Goal: Task Accomplishment & Management: Manage account settings

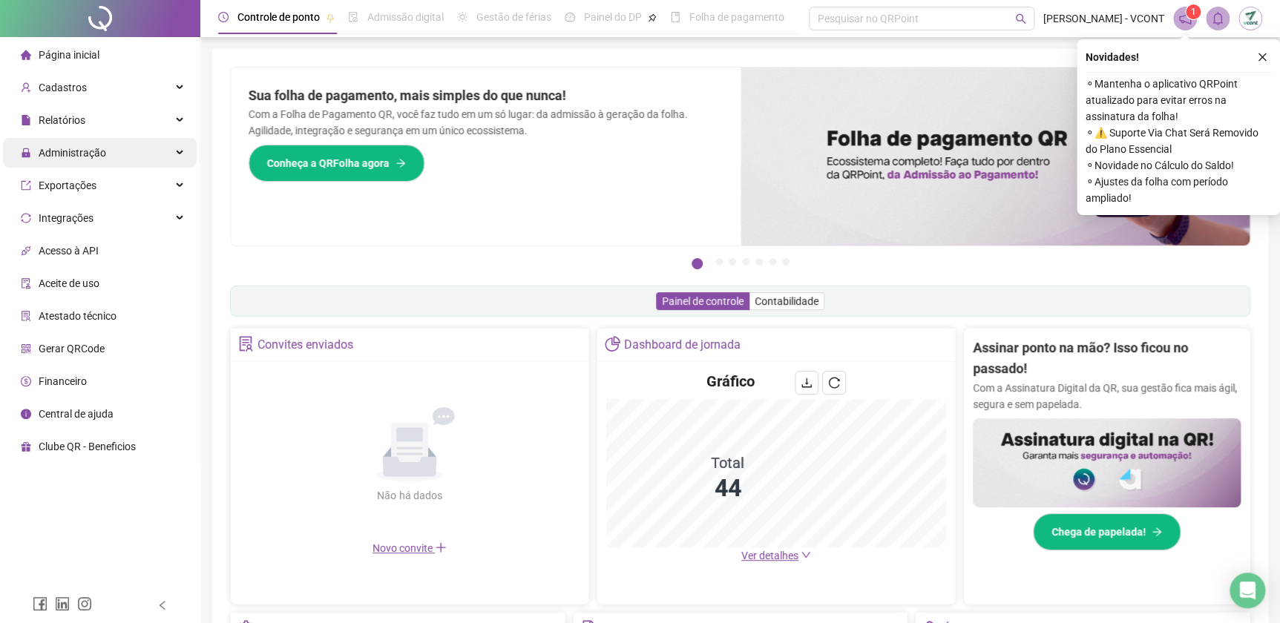
click at [74, 157] on span "Administração" at bounding box center [73, 153] width 68 height 12
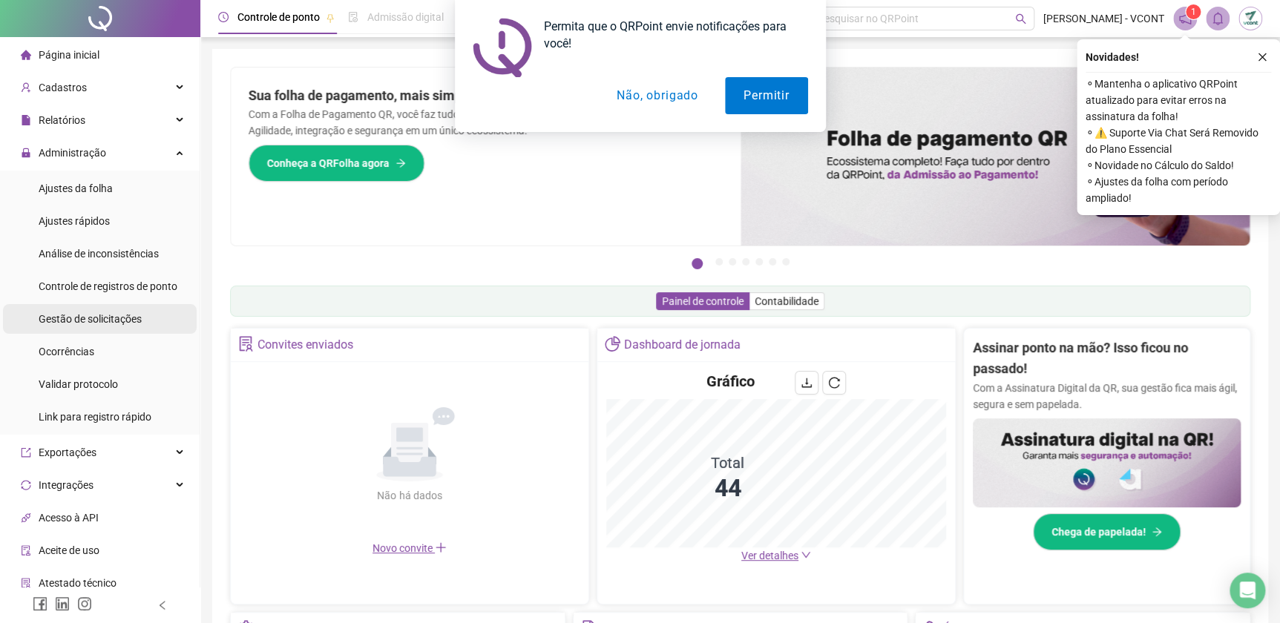
click at [122, 313] on span "Gestão de solicitações" at bounding box center [90, 319] width 103 height 12
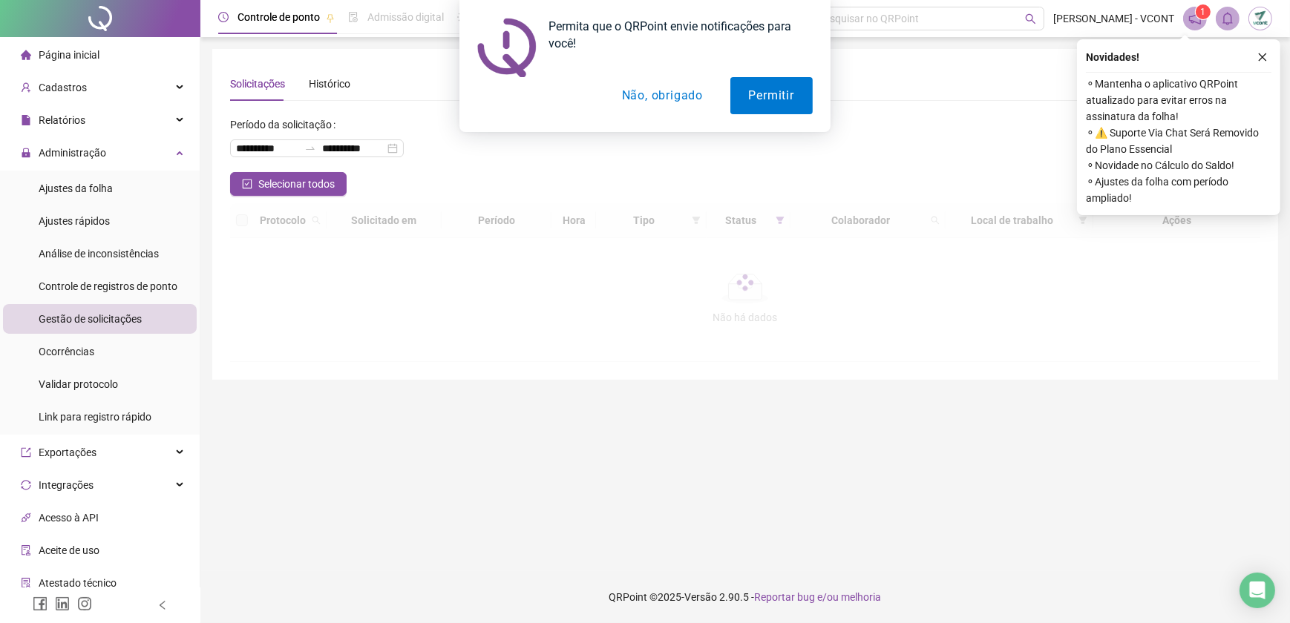
click at [692, 94] on button "Não, obrigado" at bounding box center [662, 95] width 118 height 37
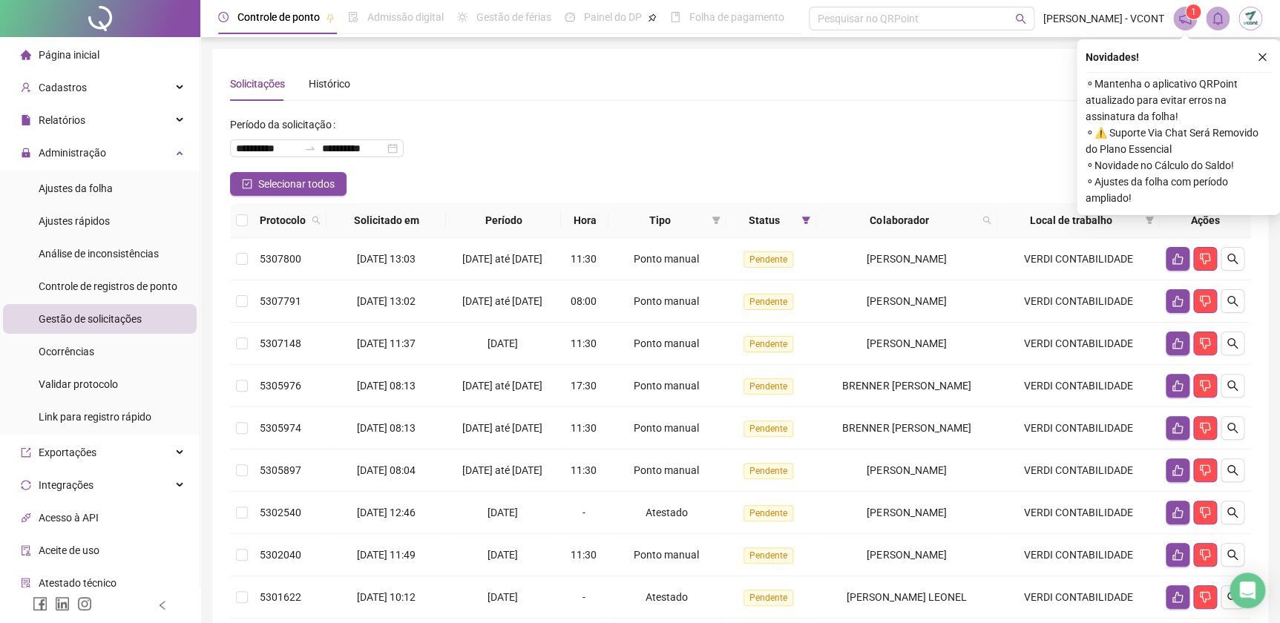
click at [1243, 58] on div "Novidades !" at bounding box center [1179, 57] width 186 height 18
click at [1256, 59] on button "button" at bounding box center [1262, 57] width 18 height 18
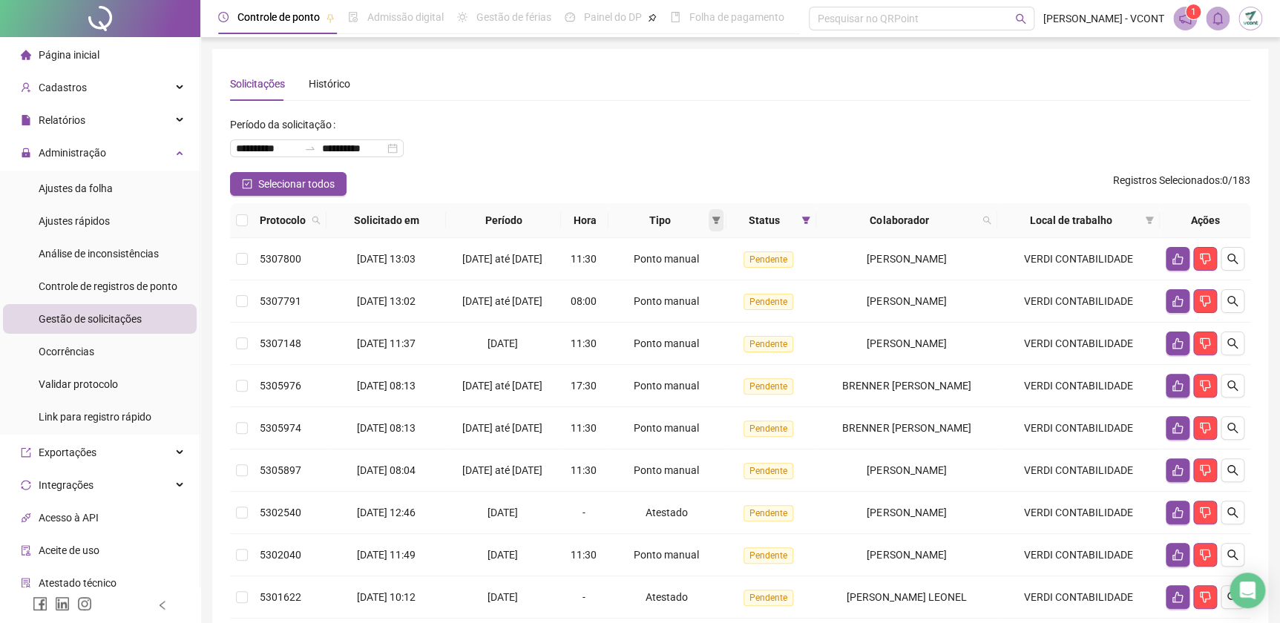
click at [712, 218] on icon "filter" at bounding box center [716, 220] width 8 height 7
click at [689, 246] on span "Ponto manual" at bounding box center [675, 249] width 65 height 12
click at [706, 318] on span "OK" at bounding box center [701, 326] width 14 height 16
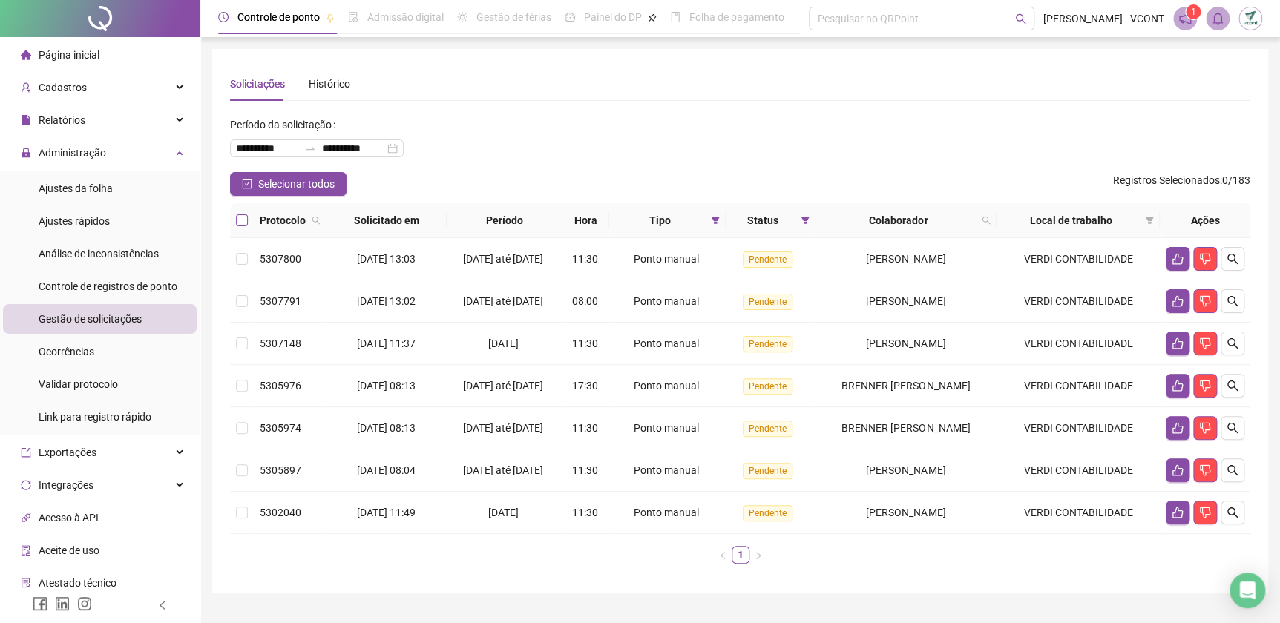
click at [238, 213] on label at bounding box center [242, 220] width 12 height 16
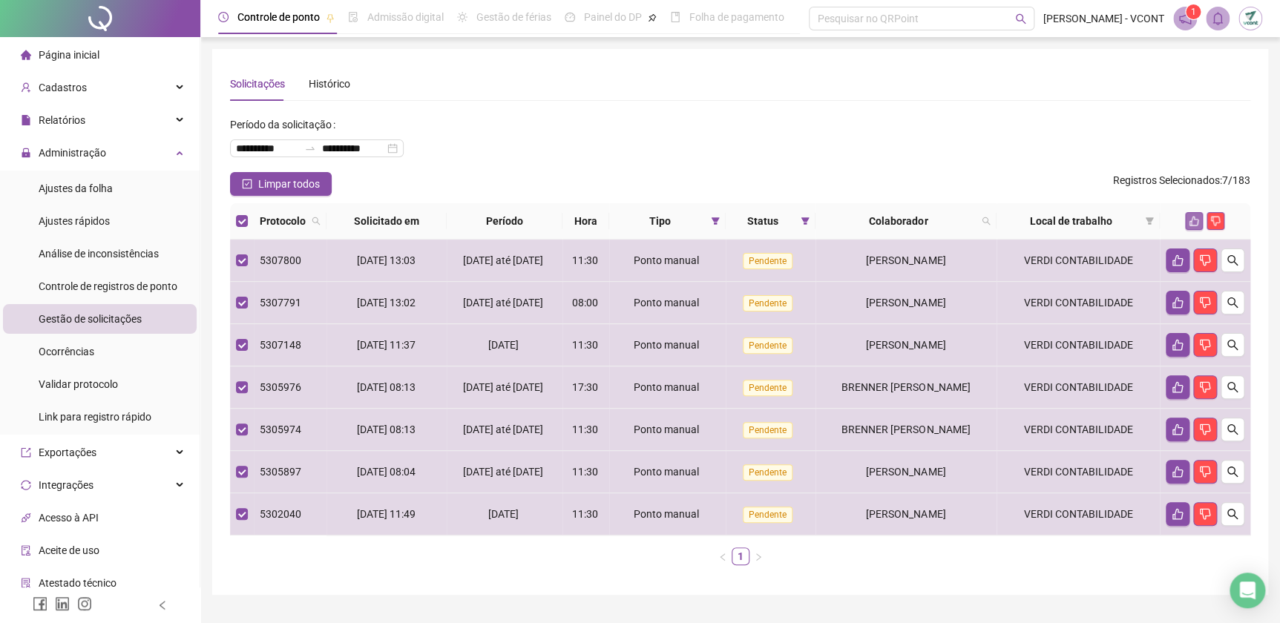
click at [1196, 216] on icon "like" at bounding box center [1194, 221] width 10 height 10
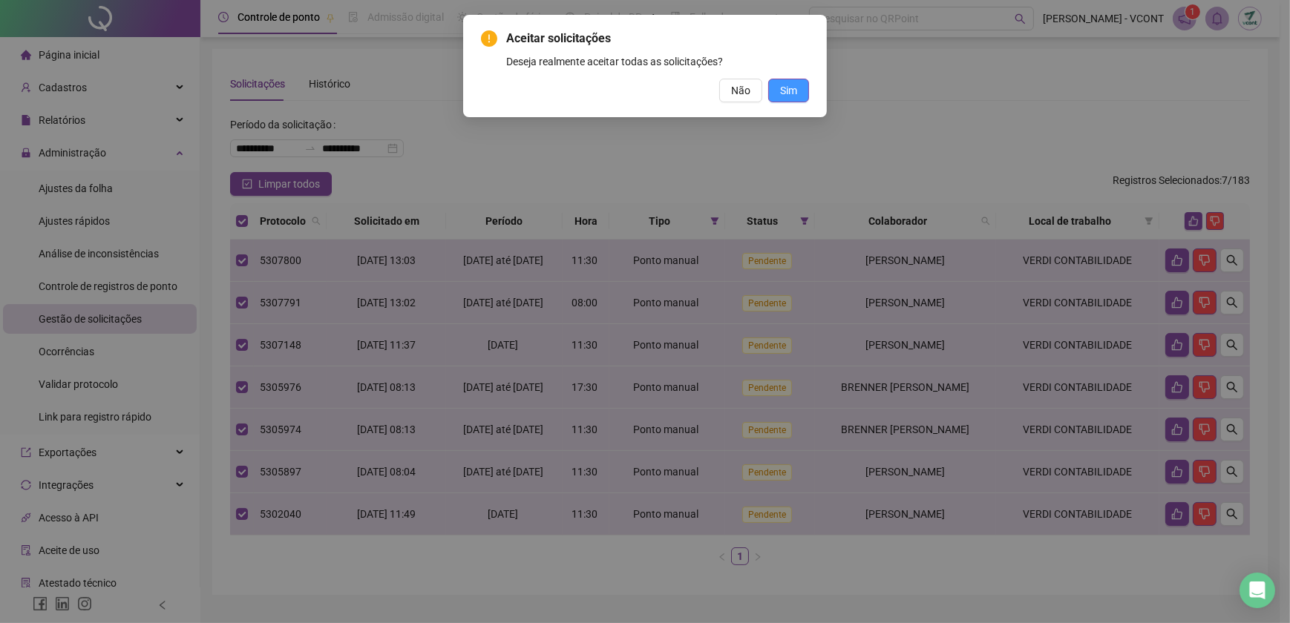
drag, startPoint x: 776, startPoint y: 66, endPoint x: 787, endPoint y: 79, distance: 16.3
click at [775, 66] on div "Deseja realmente aceitar todas as solicitações?" at bounding box center [657, 61] width 303 height 16
click at [792, 85] on span "Sim" at bounding box center [788, 90] width 17 height 16
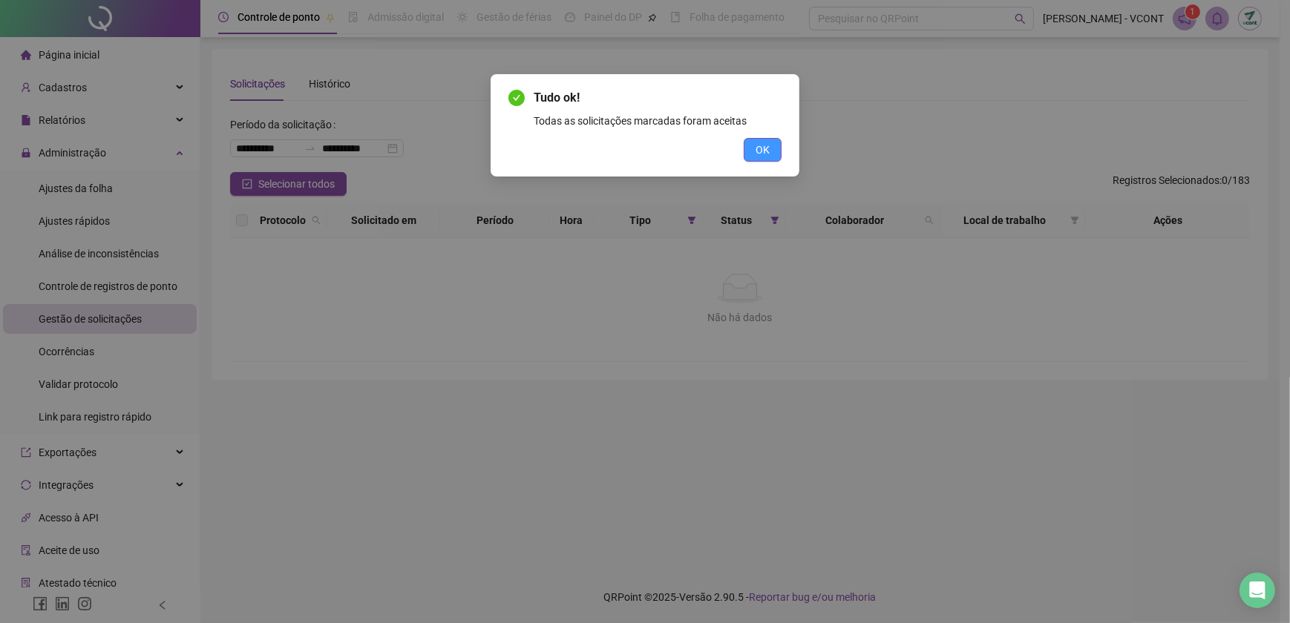
click at [777, 148] on button "OK" at bounding box center [762, 150] width 38 height 24
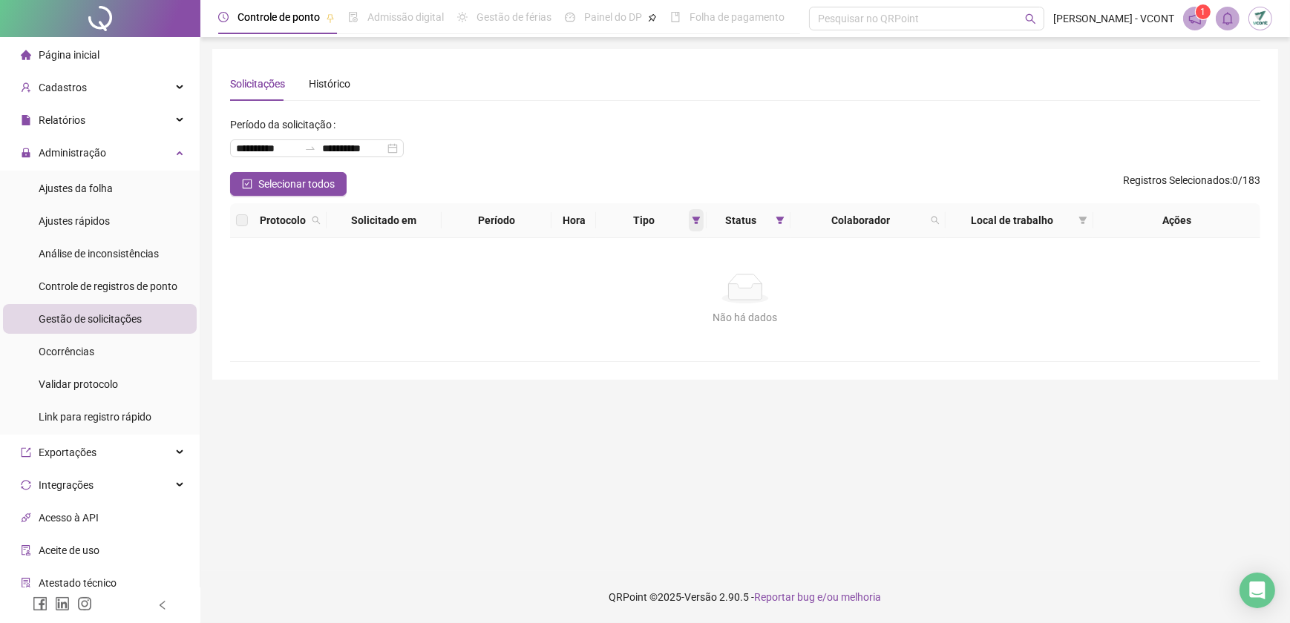
click at [695, 225] on span at bounding box center [696, 220] width 15 height 22
click at [641, 271] on span "Atestado" at bounding box center [647, 273] width 42 height 12
click at [674, 327] on button "OK" at bounding box center [684, 327] width 26 height 18
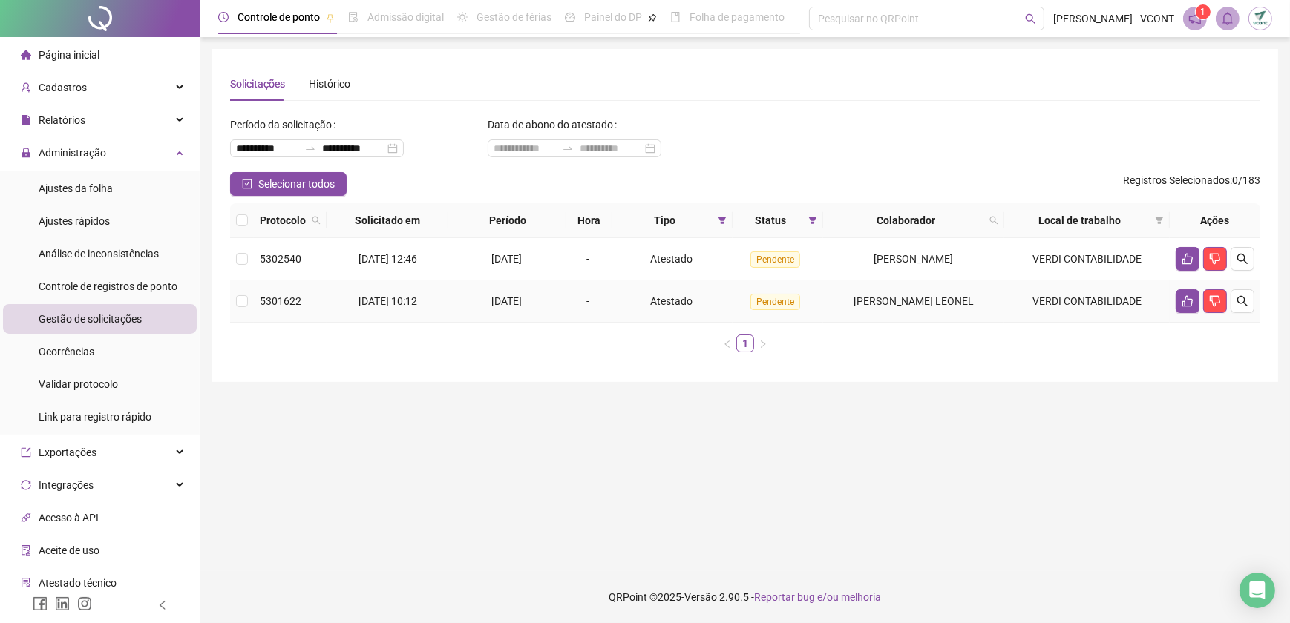
click at [343, 299] on td "[DATE] 10:12" at bounding box center [387, 301] width 122 height 42
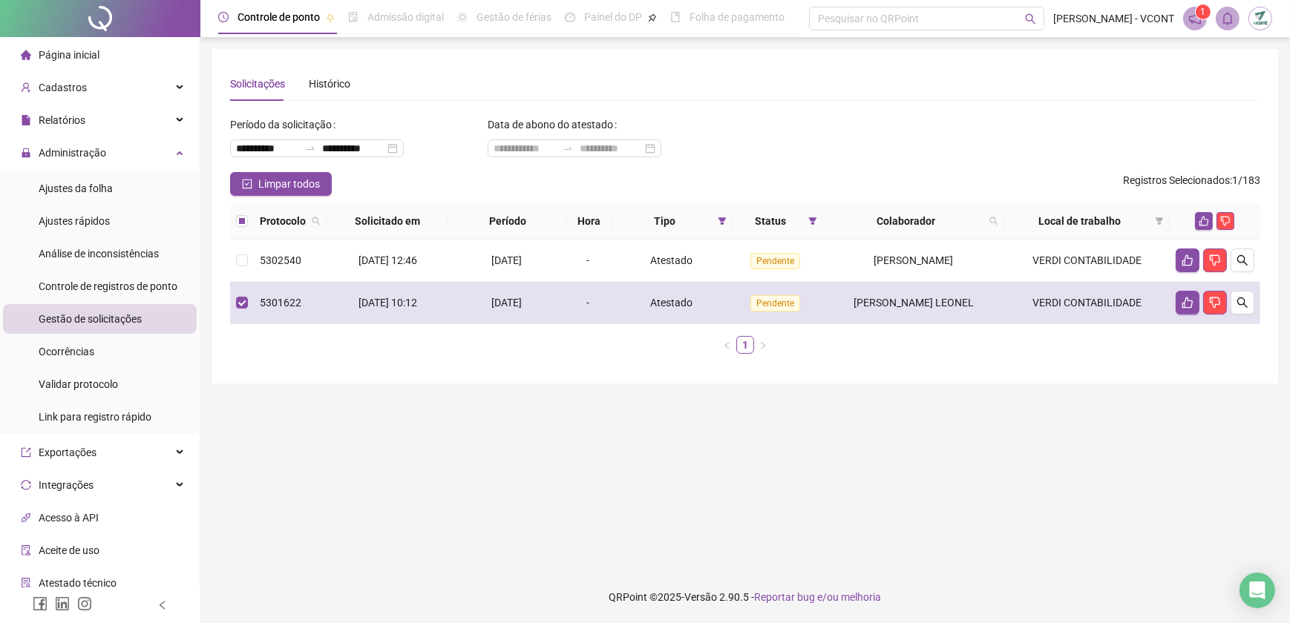
click at [1254, 309] on td at bounding box center [1214, 303] width 91 height 42
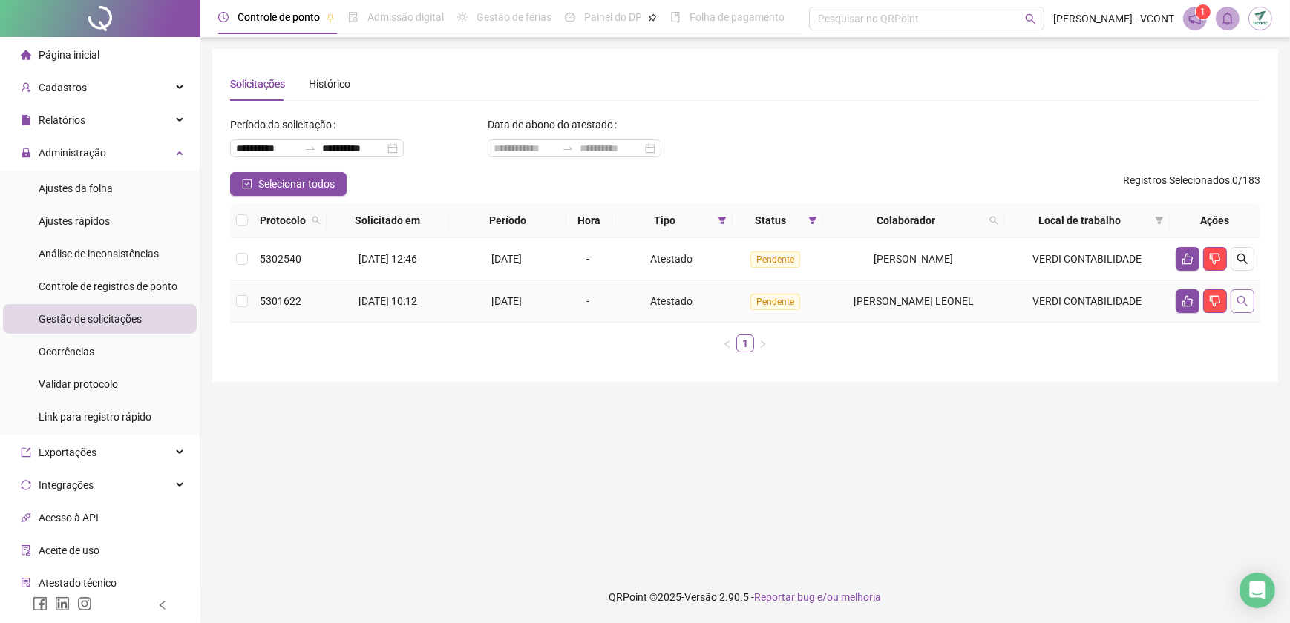
click at [1242, 307] on button "button" at bounding box center [1242, 301] width 24 height 24
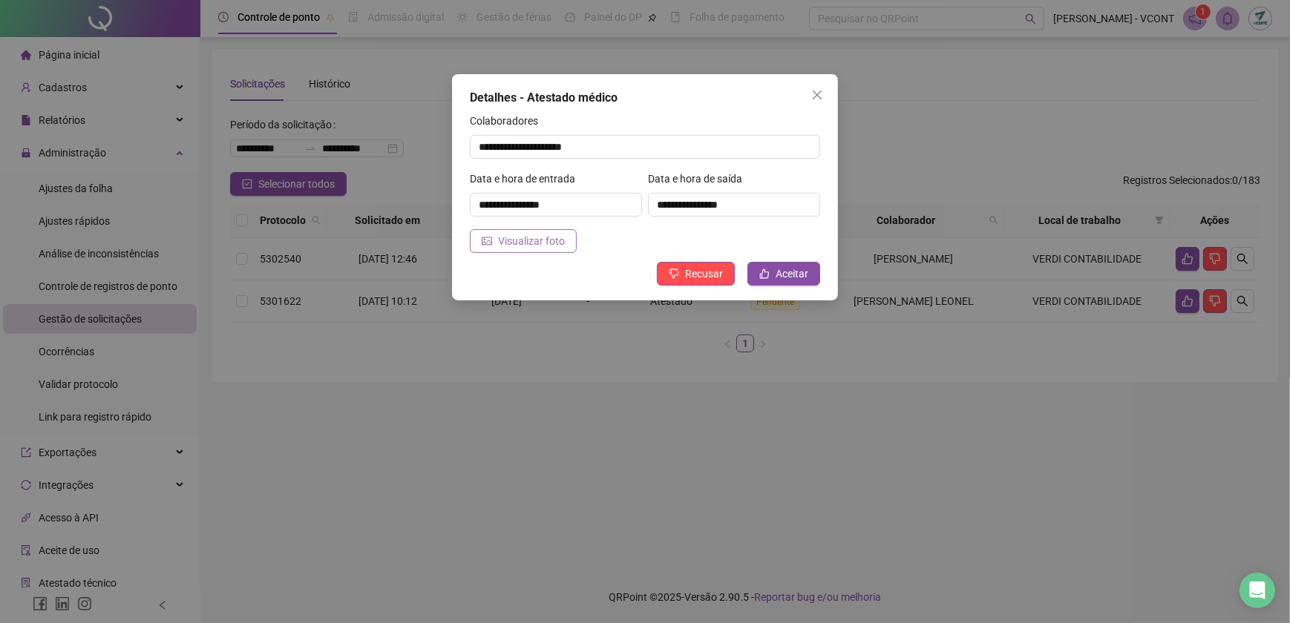
click at [540, 240] on span "Visualizar foto" at bounding box center [531, 241] width 67 height 16
click at [819, 99] on icon "close" at bounding box center [817, 95] width 12 height 12
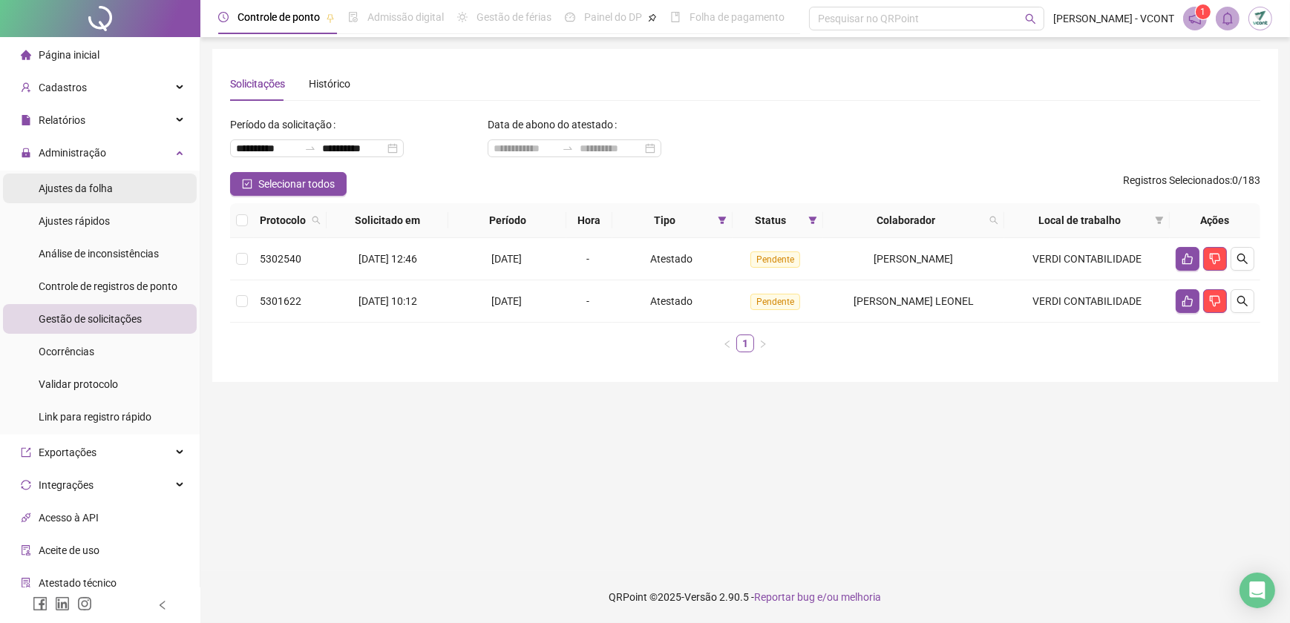
click at [143, 194] on li "Ajustes da folha" at bounding box center [100, 189] width 194 height 30
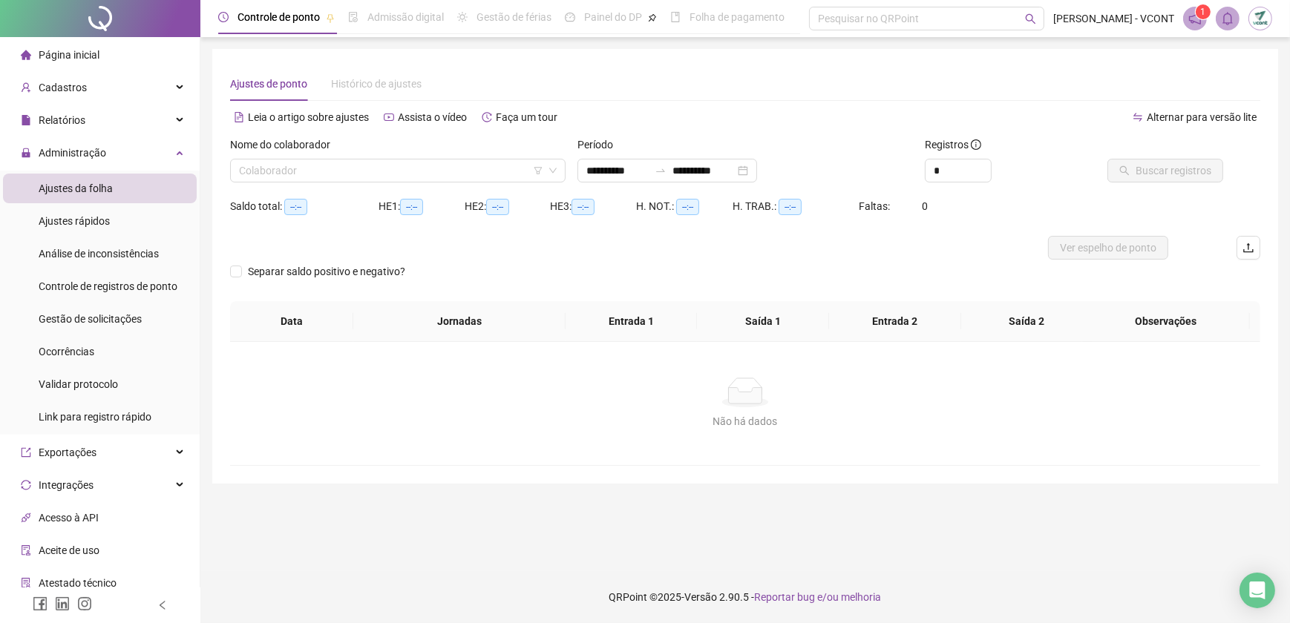
type input "**********"
click at [340, 171] on input "search" at bounding box center [391, 171] width 304 height 22
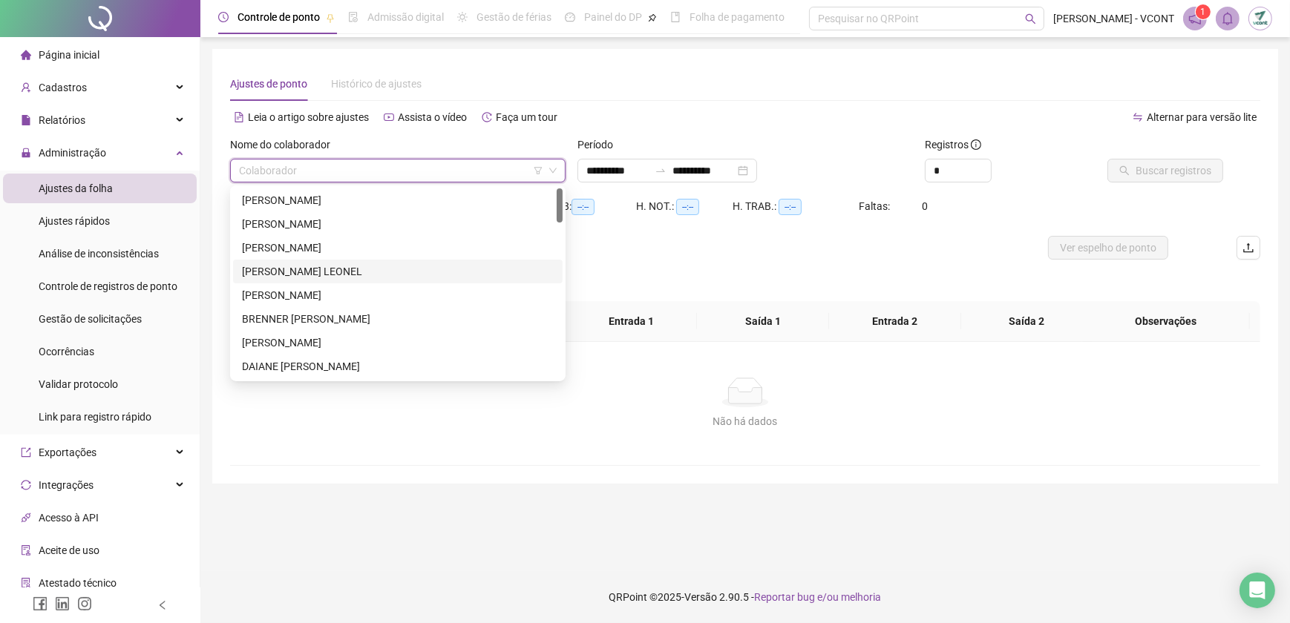
click at [325, 280] on div "[PERSON_NAME] LEONEL" at bounding box center [397, 272] width 329 height 24
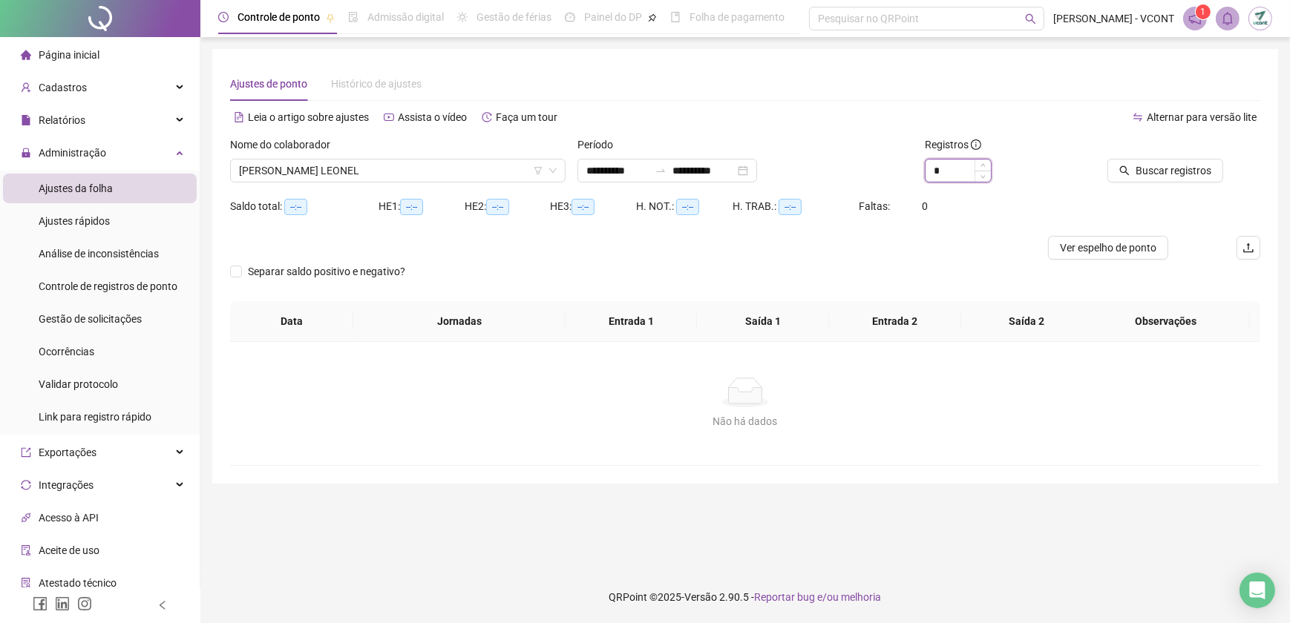
drag, startPoint x: 938, startPoint y: 170, endPoint x: 928, endPoint y: 168, distance: 10.5
click at [928, 168] on input "*" at bounding box center [957, 171] width 65 height 22
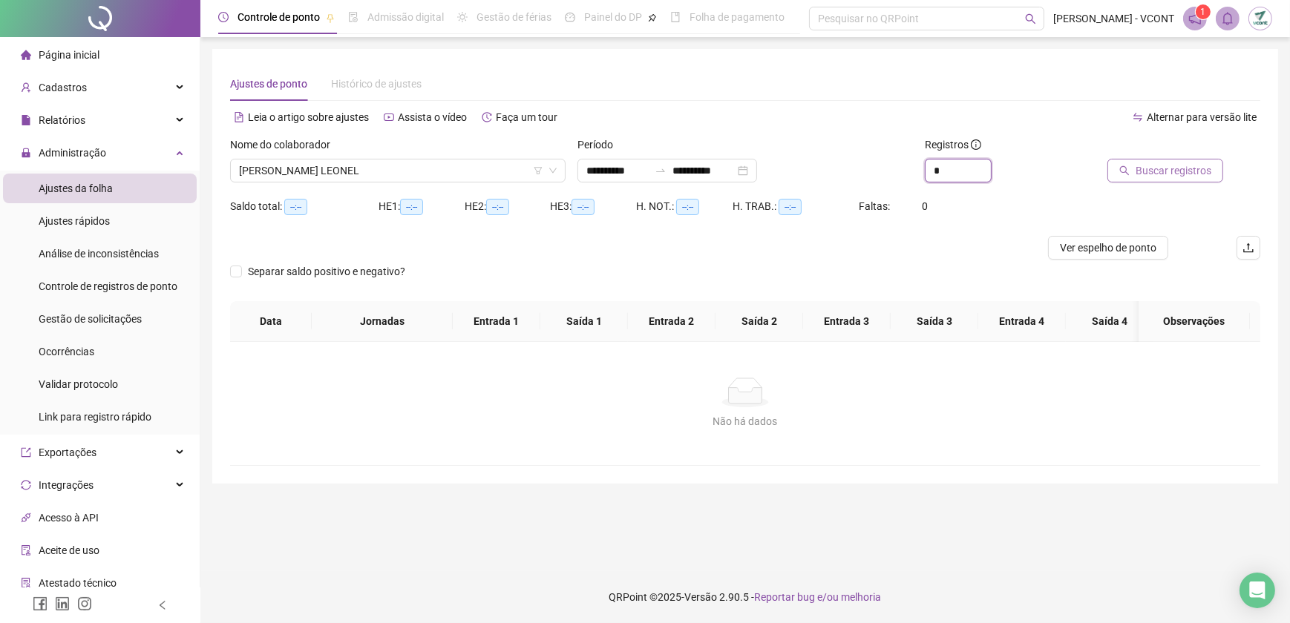
type input "*"
click at [1154, 176] on span "Buscar registros" at bounding box center [1173, 171] width 76 height 16
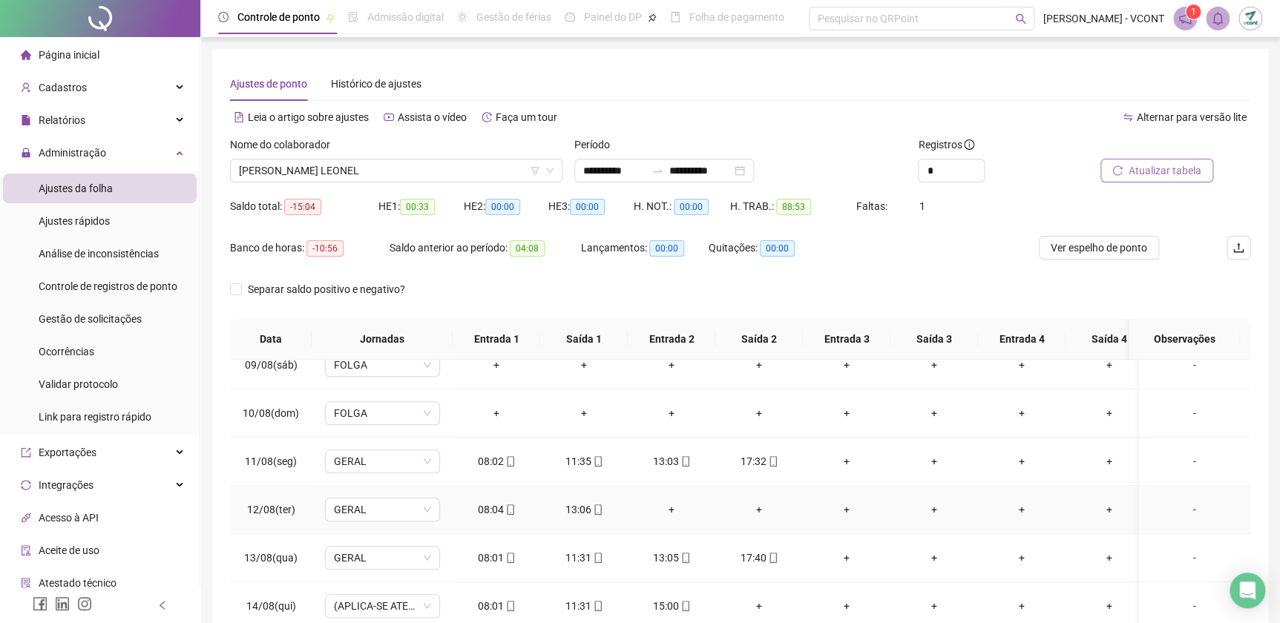
scroll to position [472, 0]
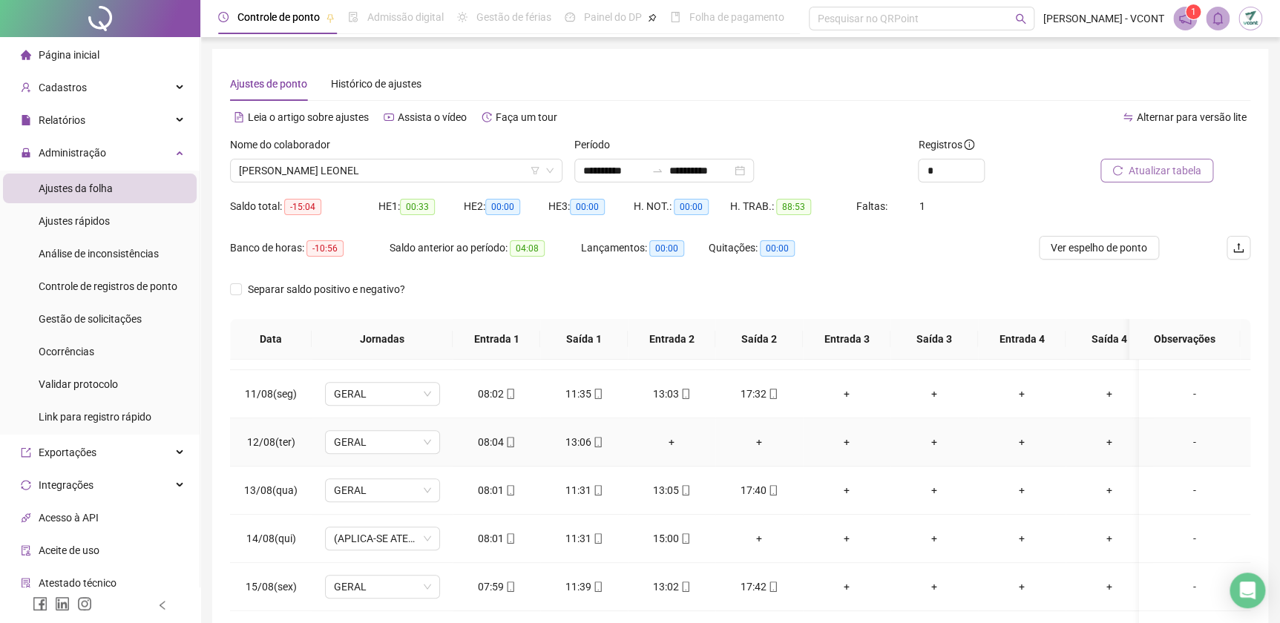
click at [678, 445] on div "+" at bounding box center [672, 442] width 64 height 16
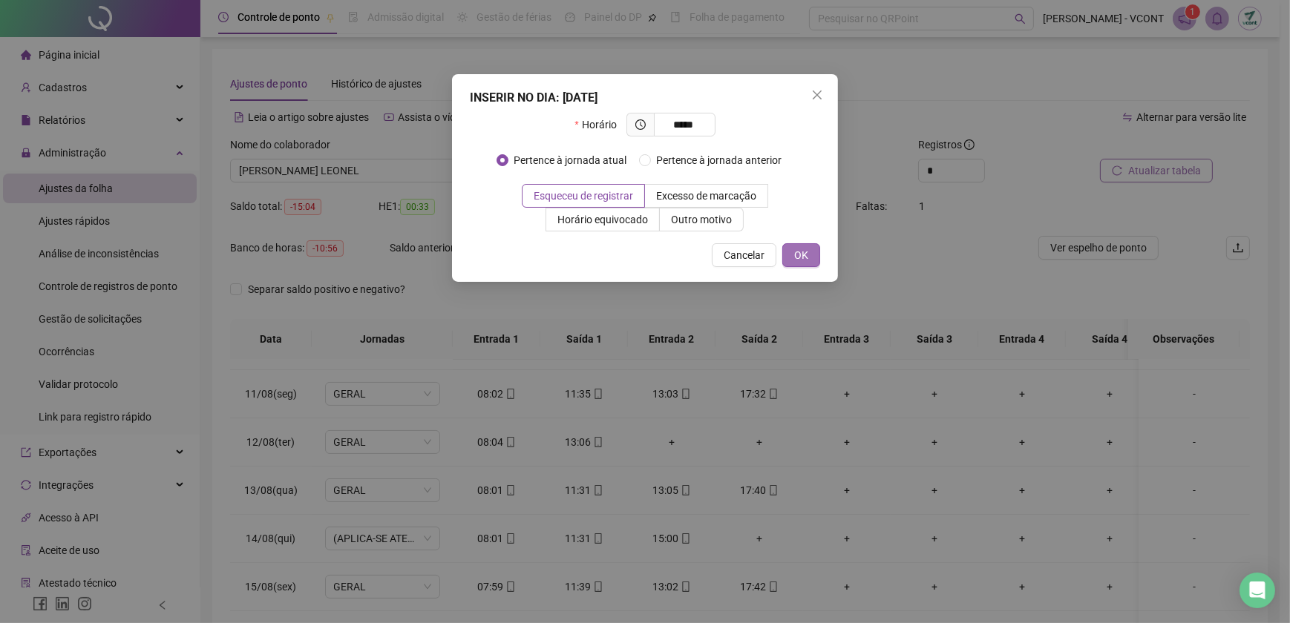
type input "*****"
click at [802, 249] on span "OK" at bounding box center [801, 255] width 14 height 16
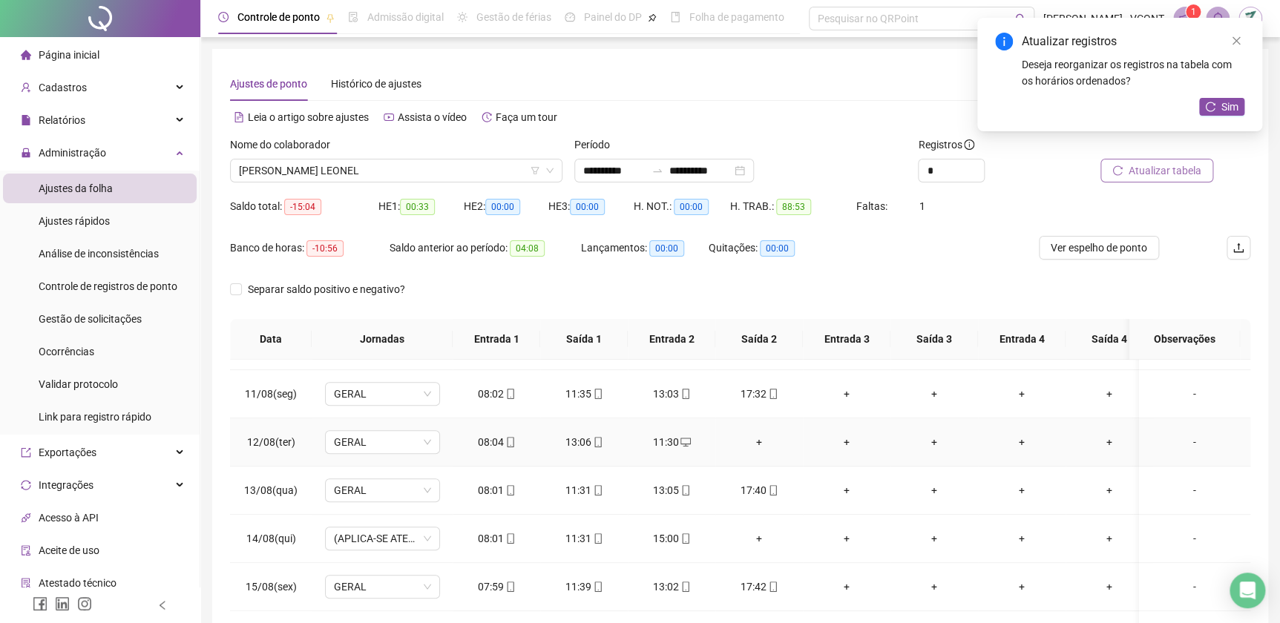
click at [766, 440] on div "+" at bounding box center [759, 442] width 64 height 16
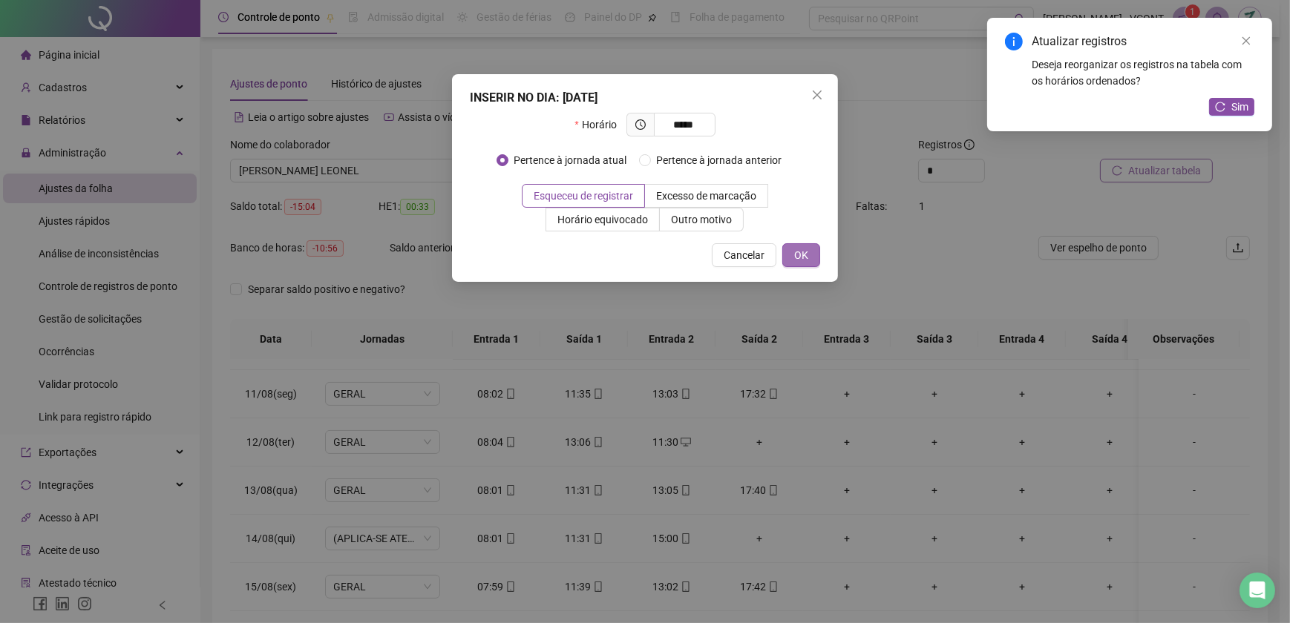
type input "*****"
click at [809, 260] on button "OK" at bounding box center [801, 255] width 38 height 24
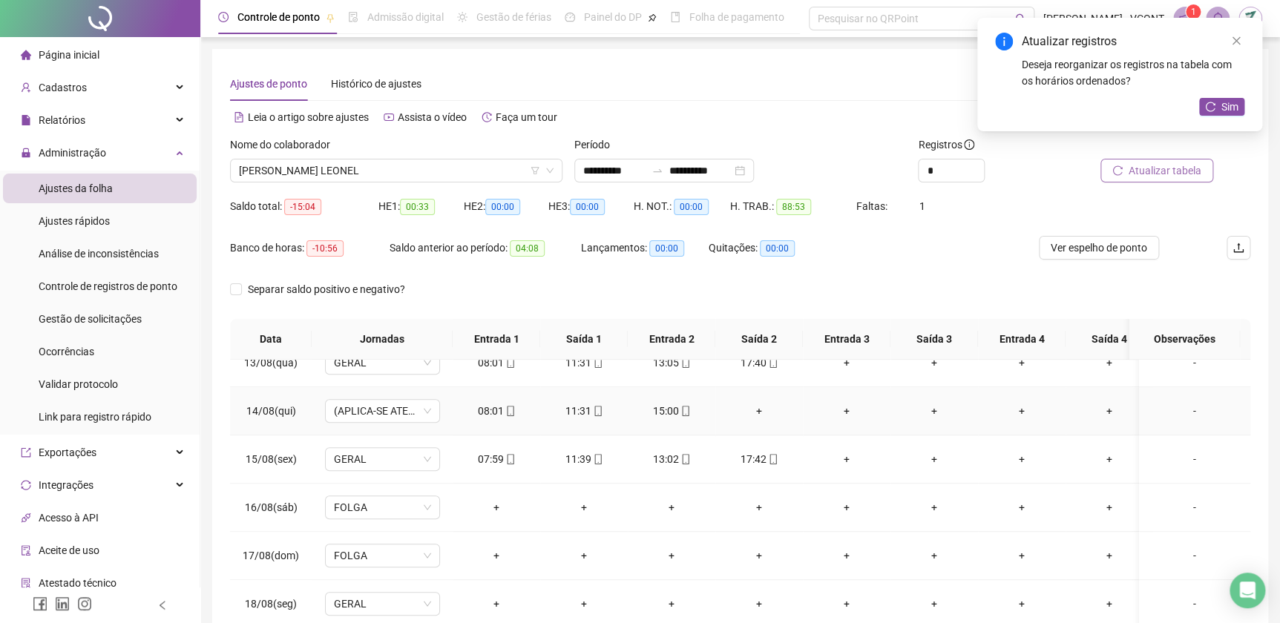
scroll to position [607, 0]
click at [756, 408] on div "+" at bounding box center [759, 411] width 64 height 16
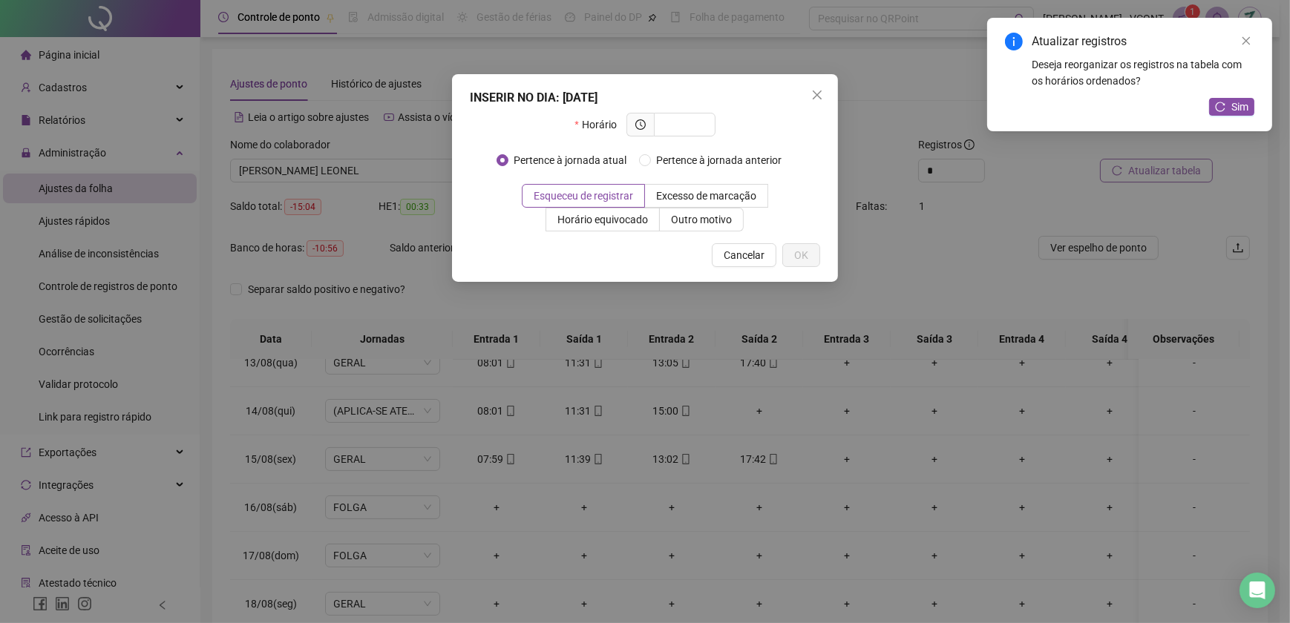
type input "*"
type input "*****"
click at [801, 265] on button "OK" at bounding box center [801, 255] width 38 height 24
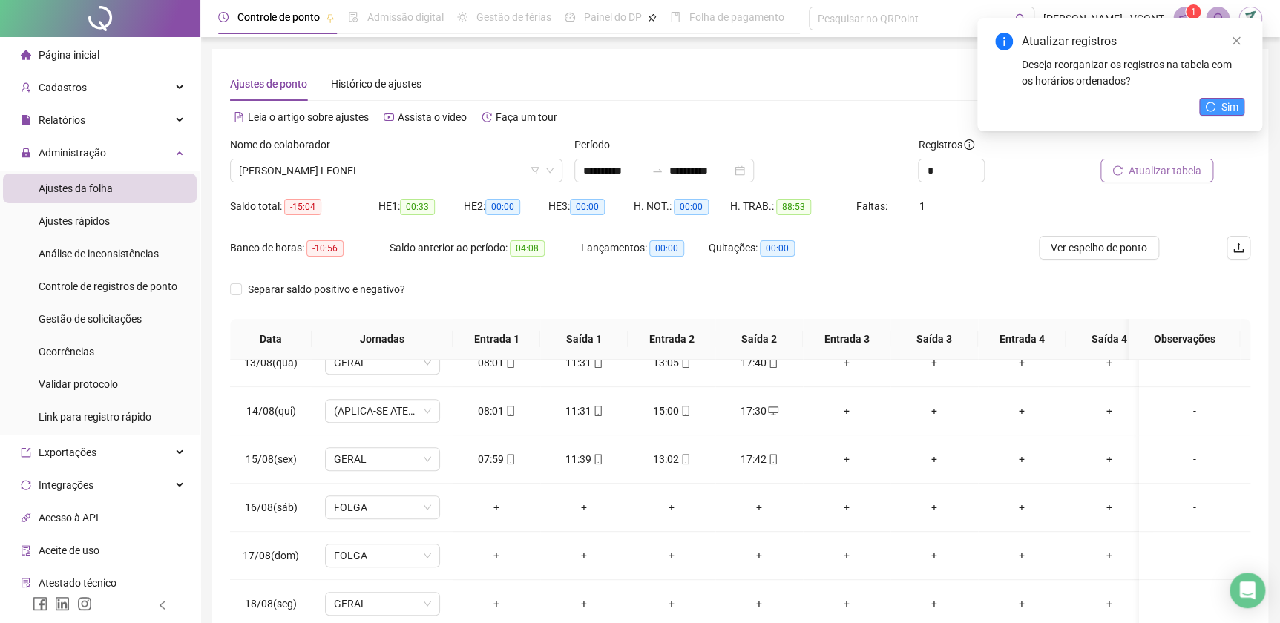
click at [1214, 109] on icon "reload" at bounding box center [1211, 107] width 10 height 10
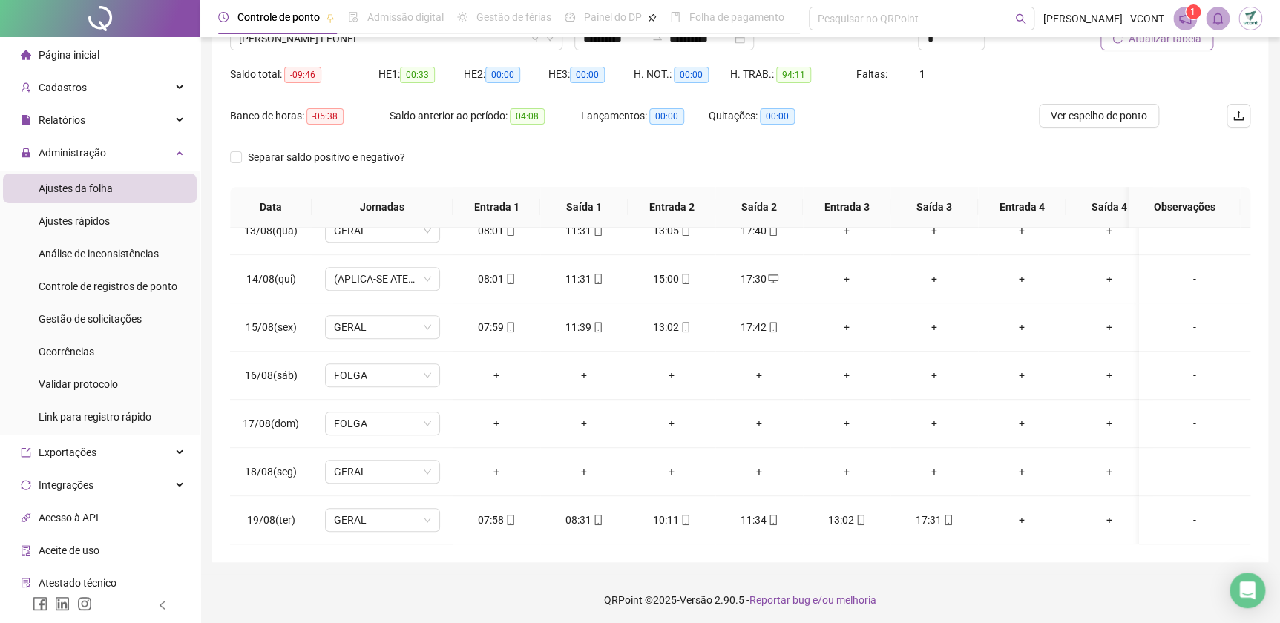
scroll to position [134, 0]
click at [1096, 105] on span "Ver espelho de ponto" at bounding box center [1099, 113] width 96 height 16
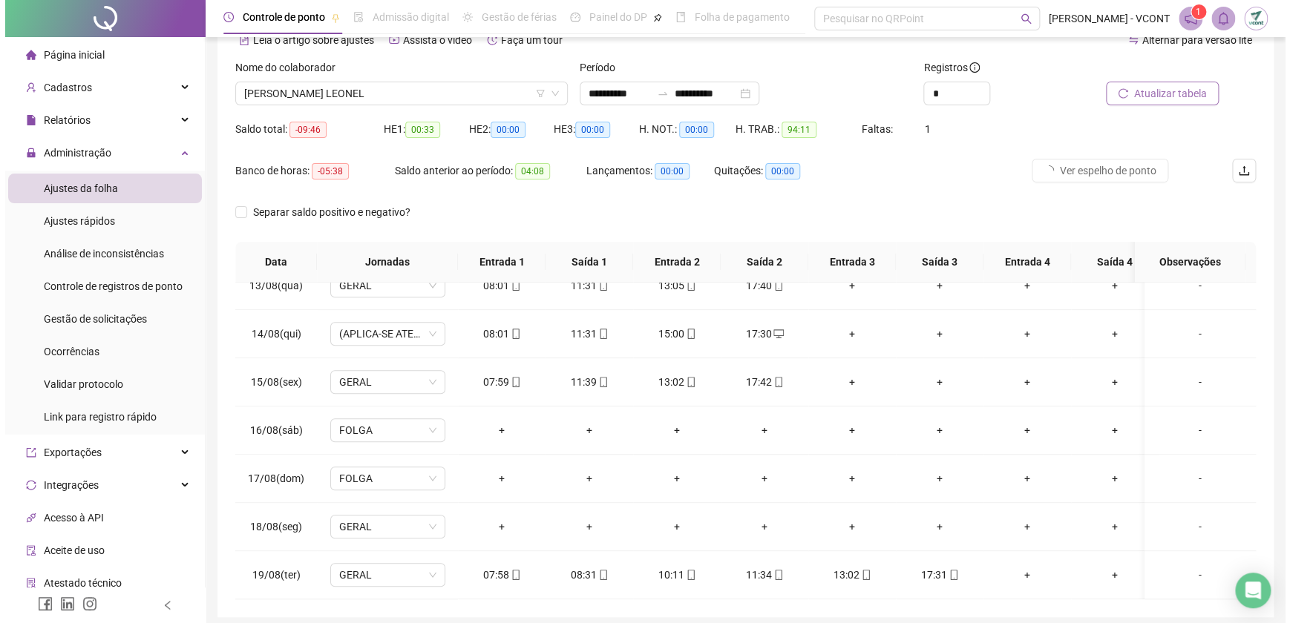
scroll to position [0, 0]
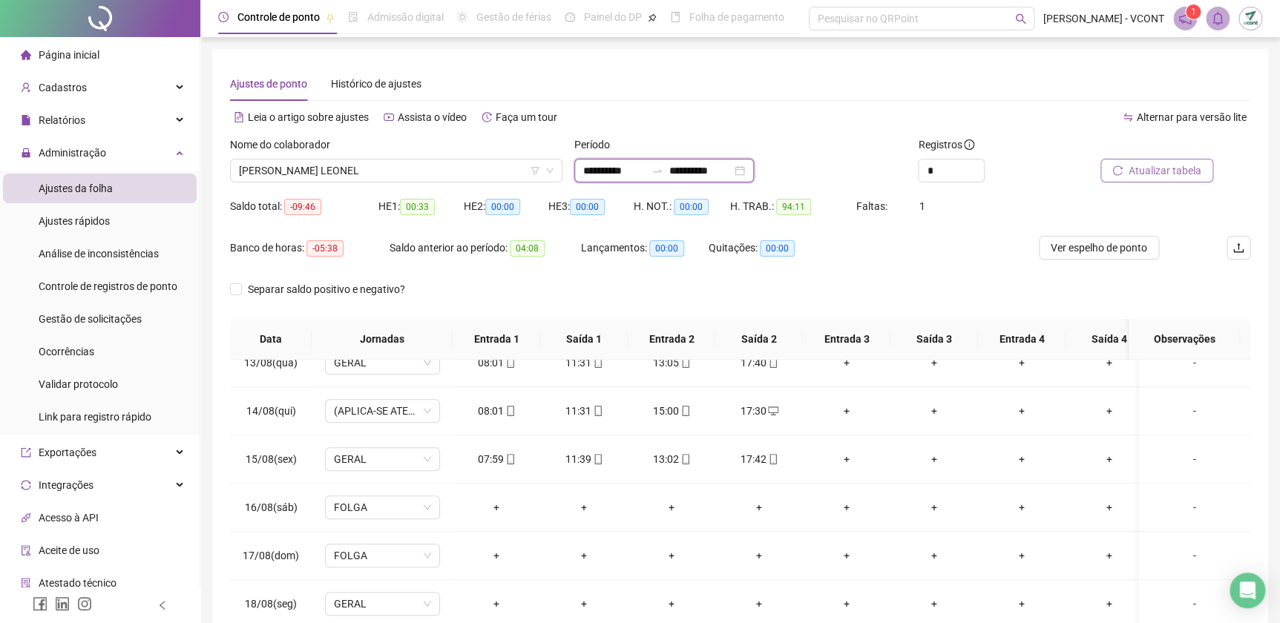
click at [732, 171] on input "**********" at bounding box center [700, 171] width 62 height 16
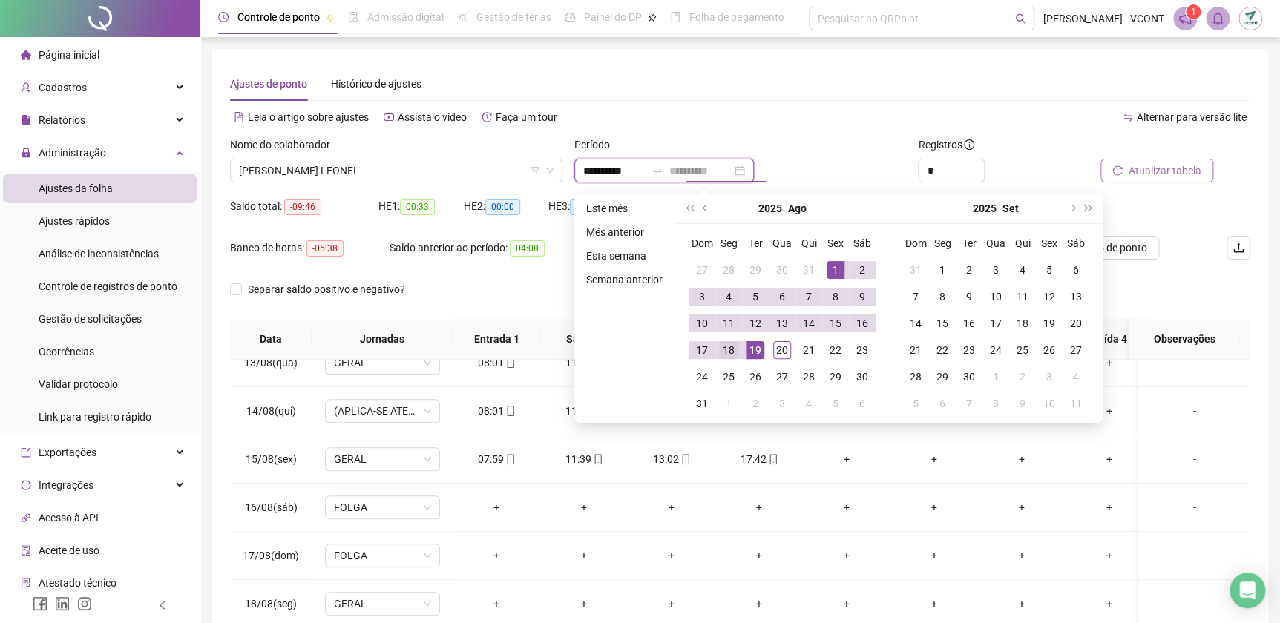
type input "**********"
click at [729, 347] on div "18" at bounding box center [729, 350] width 18 height 18
type input "**********"
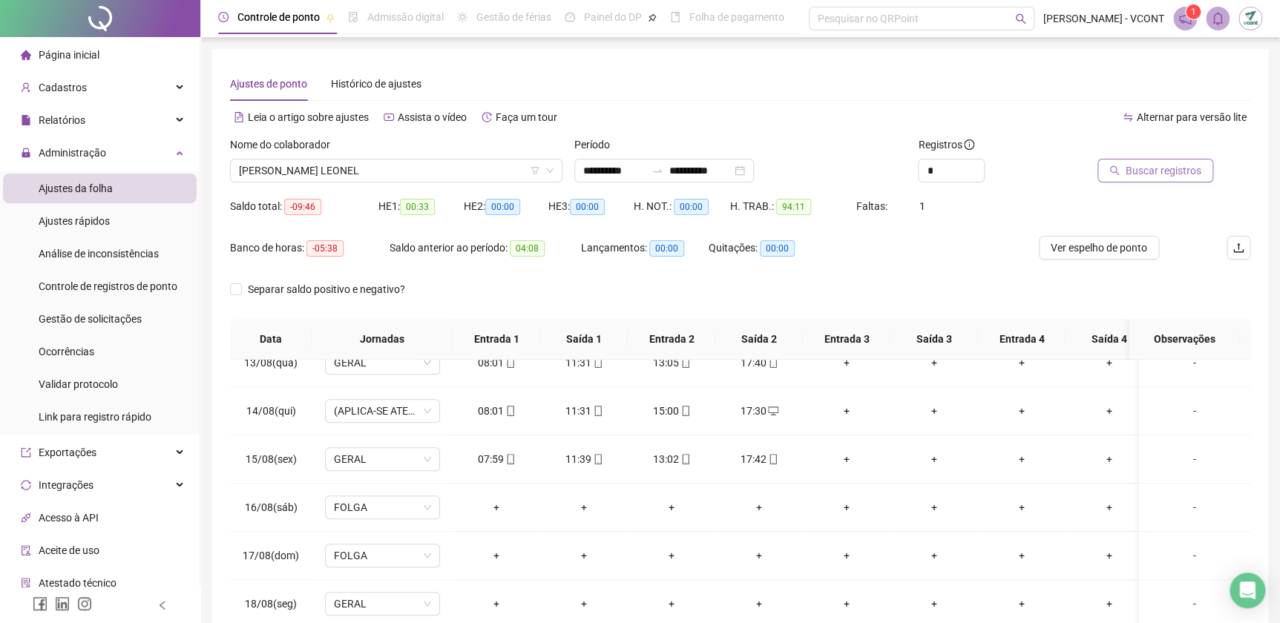
click at [1185, 168] on span "Buscar registros" at bounding box center [1164, 171] width 76 height 16
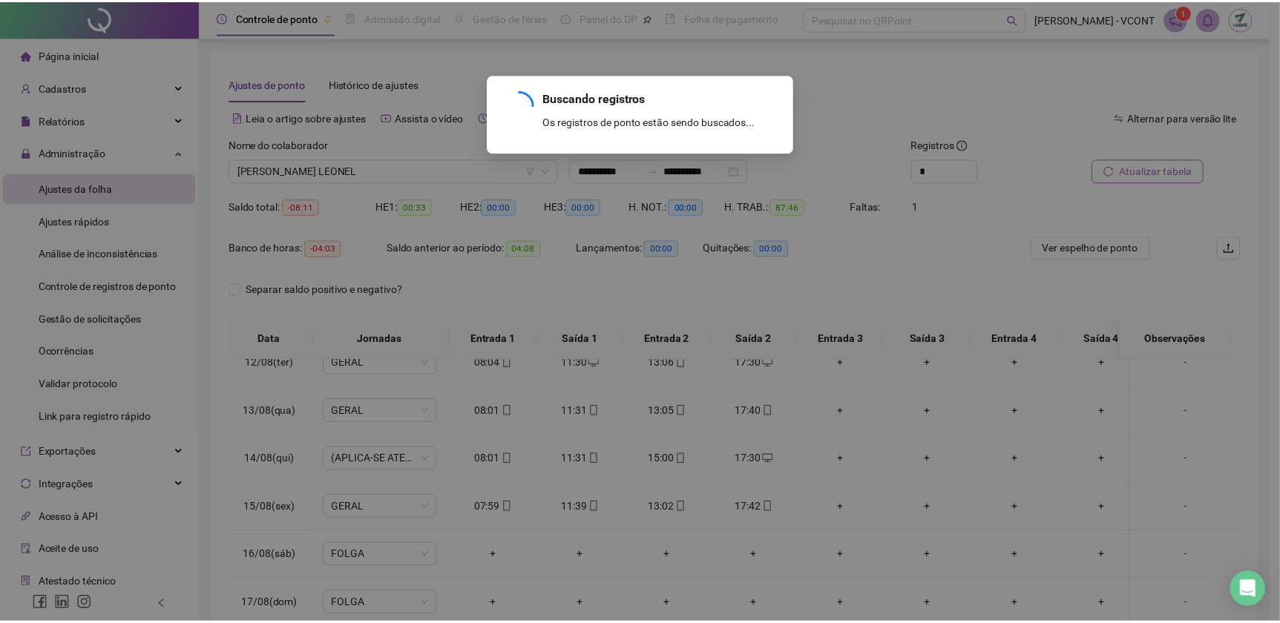
scroll to position [559, 0]
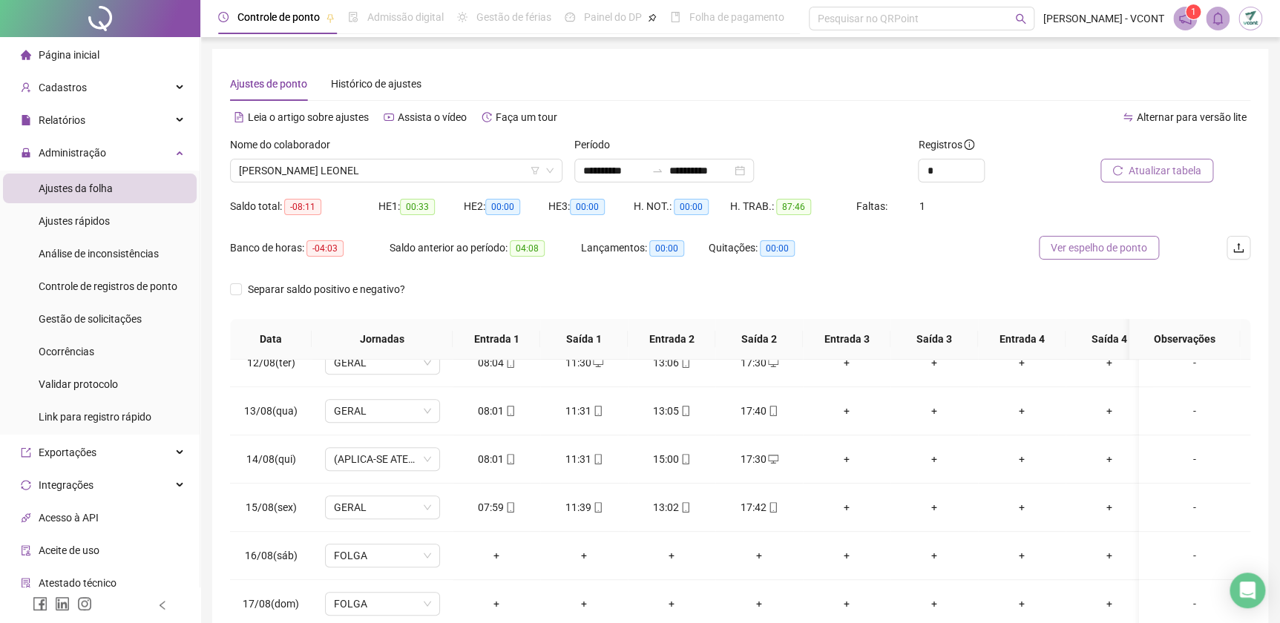
click at [1094, 240] on span "Ver espelho de ponto" at bounding box center [1099, 248] width 96 height 16
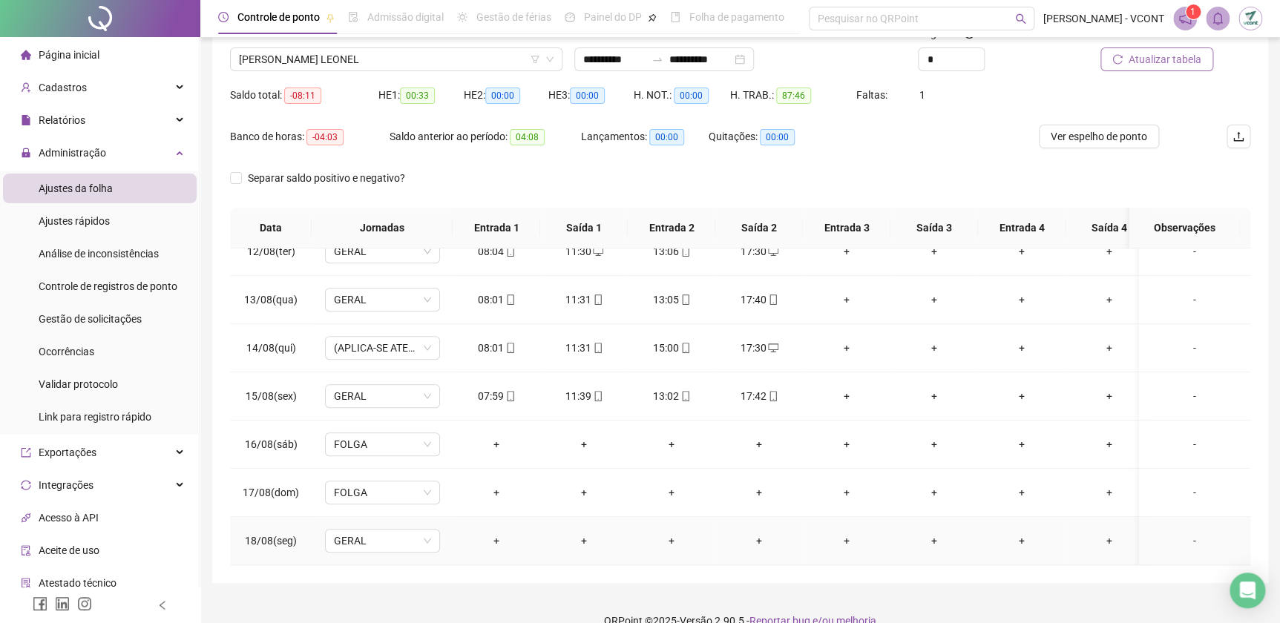
scroll to position [134, 0]
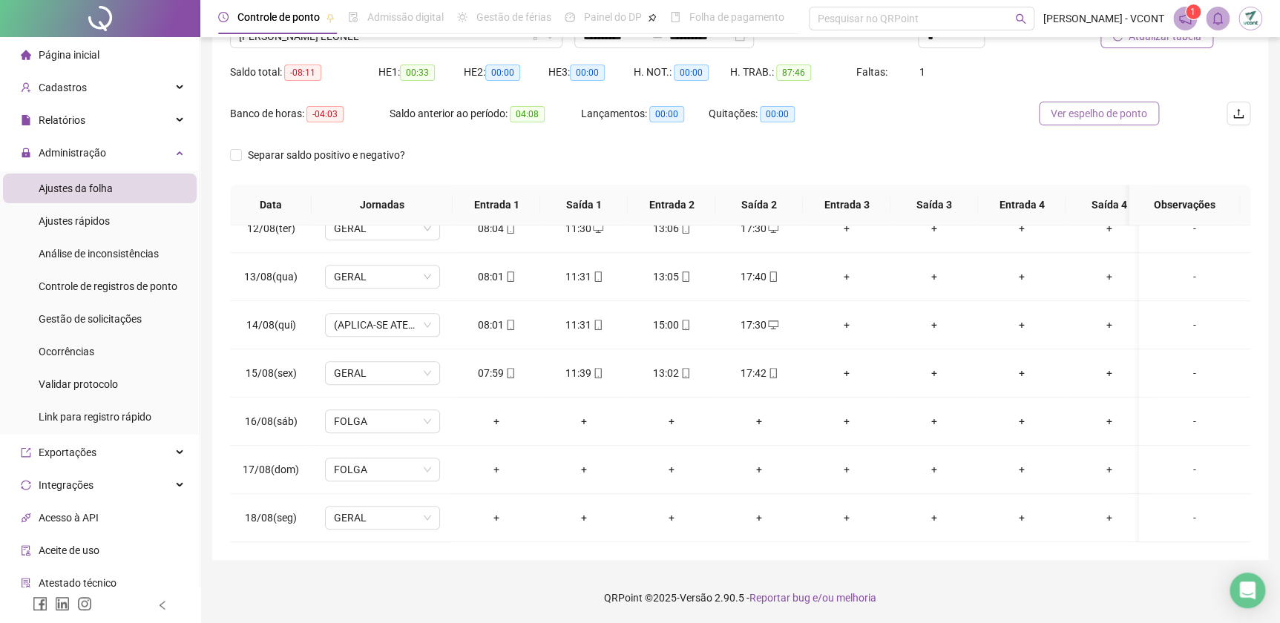
click at [1080, 105] on span "Ver espelho de ponto" at bounding box center [1099, 113] width 96 height 16
